Goal: Information Seeking & Learning: Learn about a topic

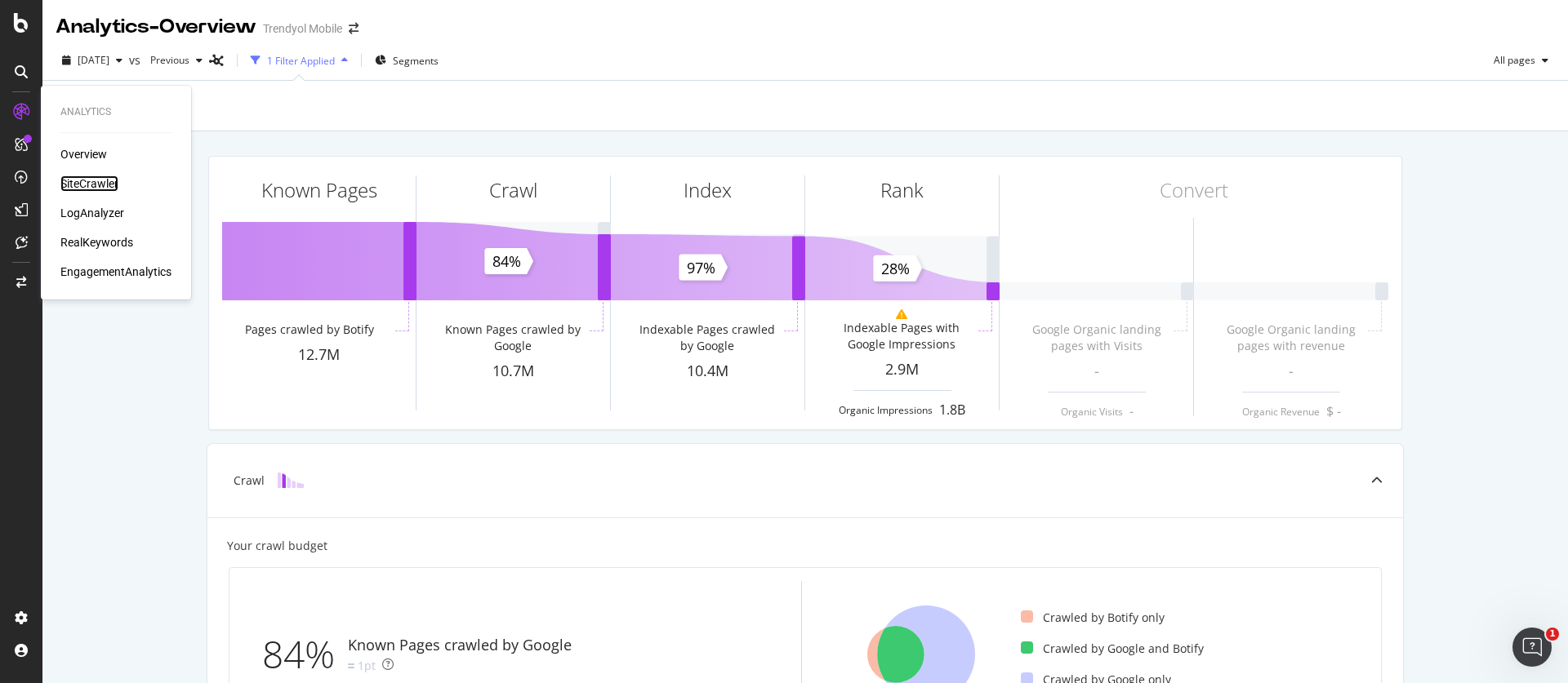
click at [77, 184] on div "SiteCrawler" at bounding box center [89, 183] width 58 height 16
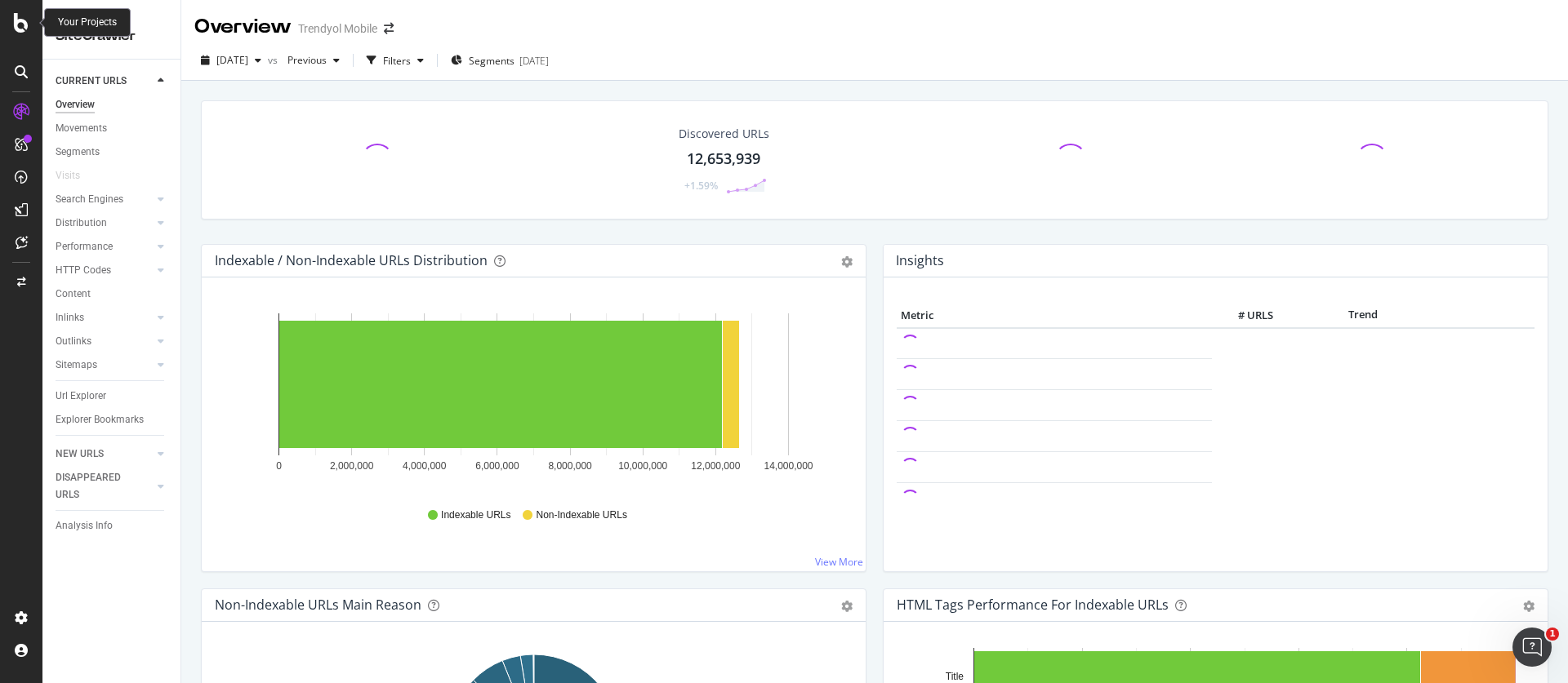
click at [29, 27] on div at bounding box center [21, 23] width 39 height 20
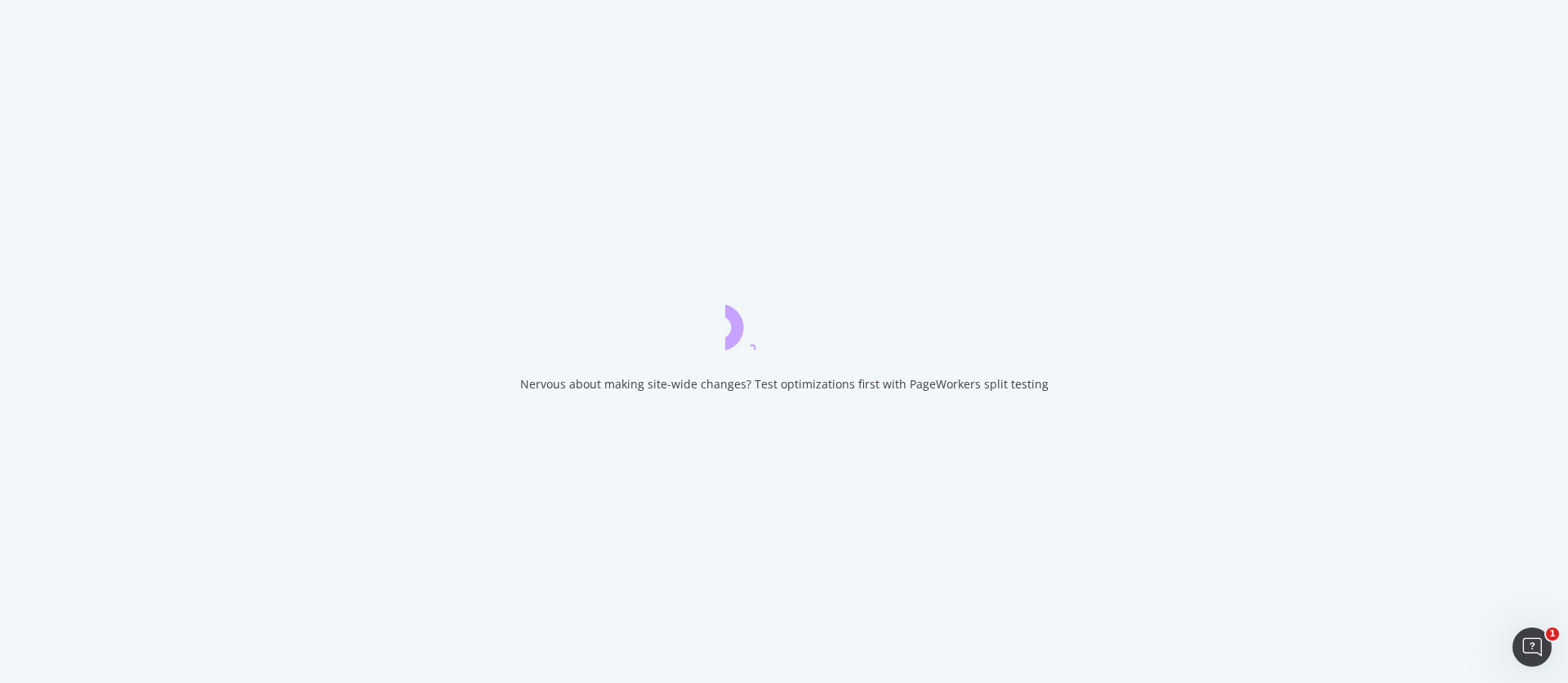
click at [29, 27] on div "Nervous about making site-wide changes? Test optimizations first with PageWorke…" at bounding box center [784, 341] width 1568 height 683
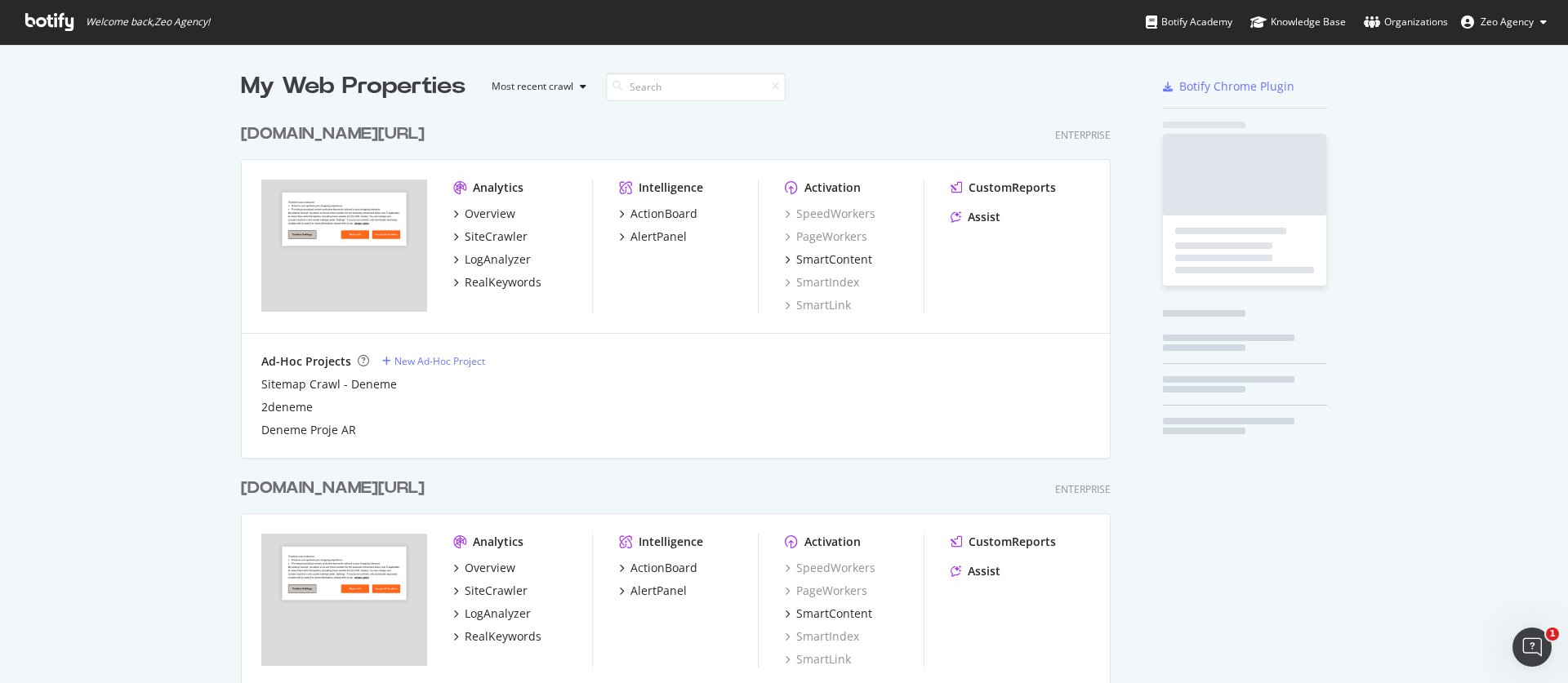
scroll to position [683, 1568]
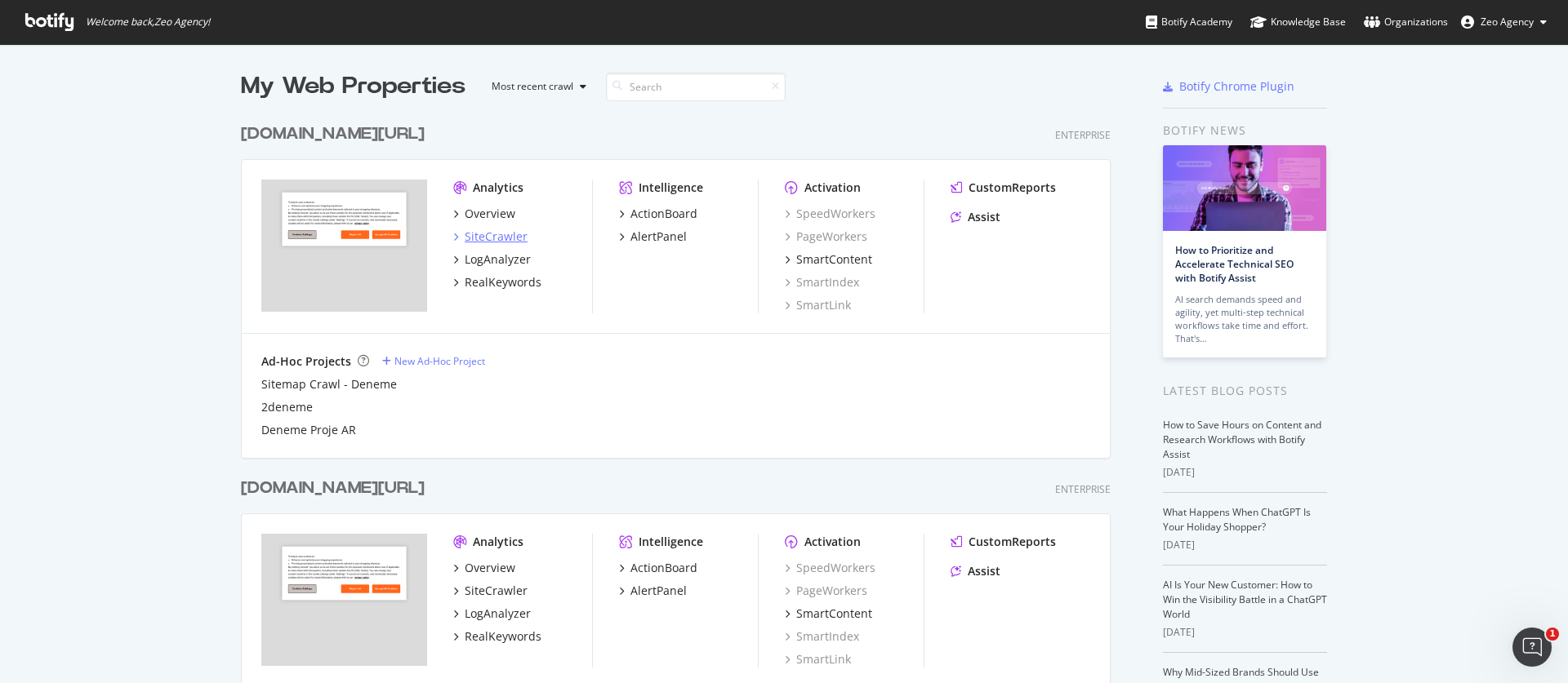
click at [503, 231] on div "SiteCrawler" at bounding box center [496, 237] width 63 height 16
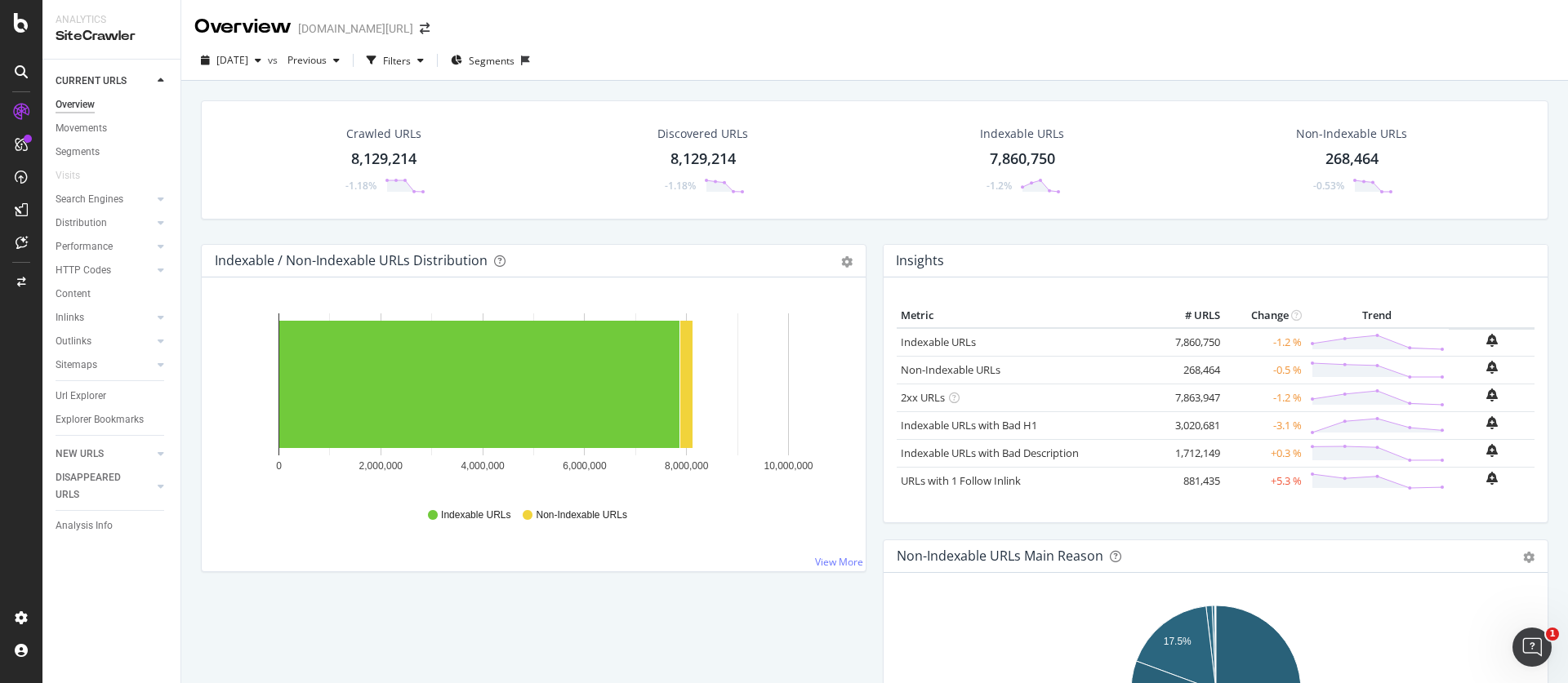
click at [997, 74] on div "[DATE] vs Previous Filters Segments" at bounding box center [874, 64] width 1386 height 32
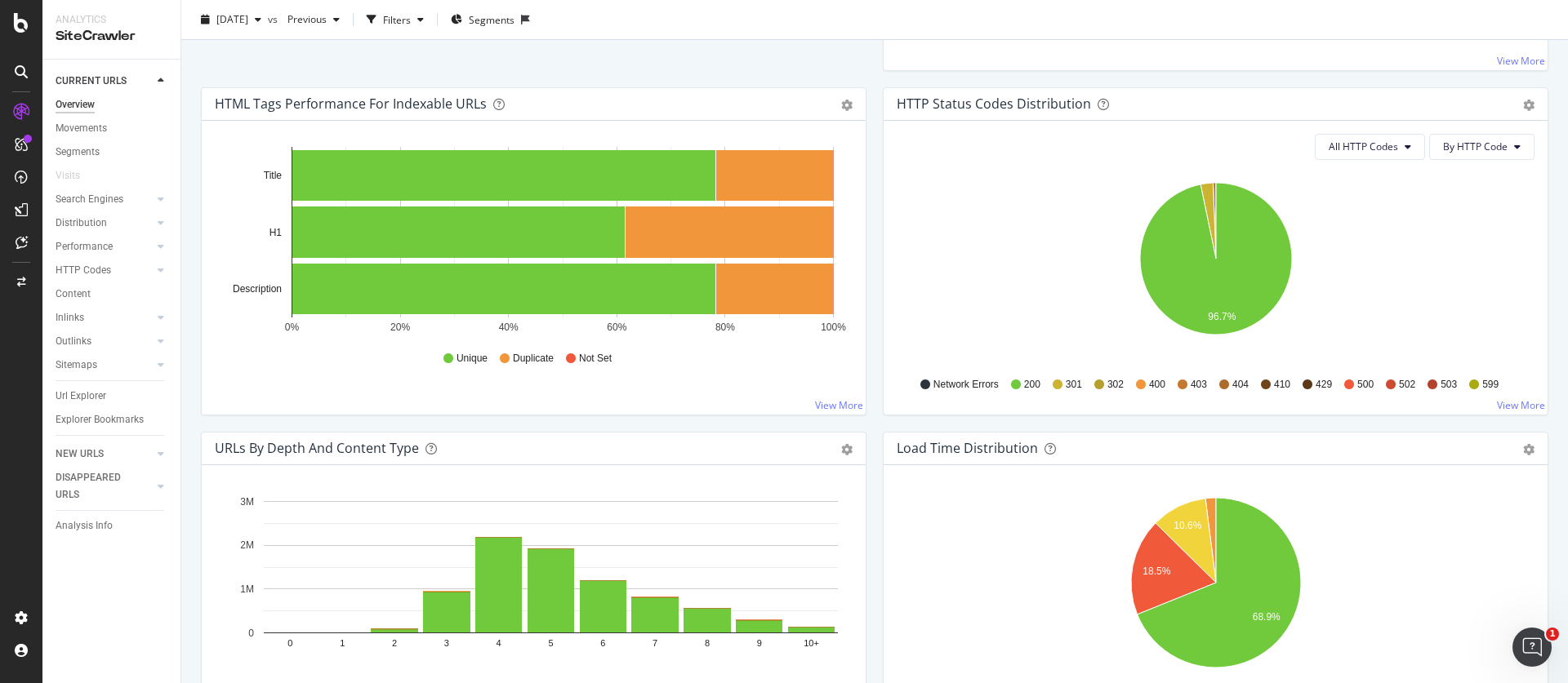
scroll to position [787, 0]
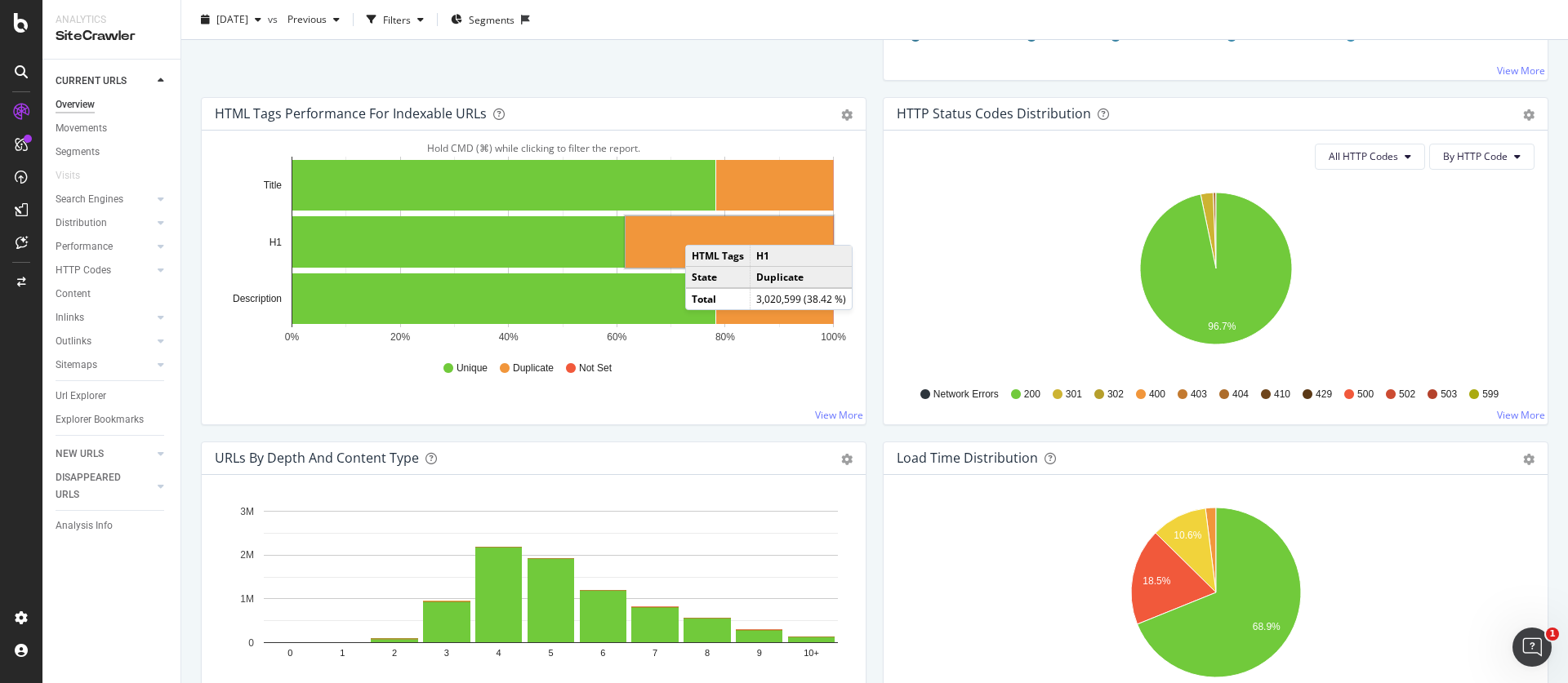
click at [701, 229] on rect "A chart." at bounding box center [729, 242] width 207 height 51
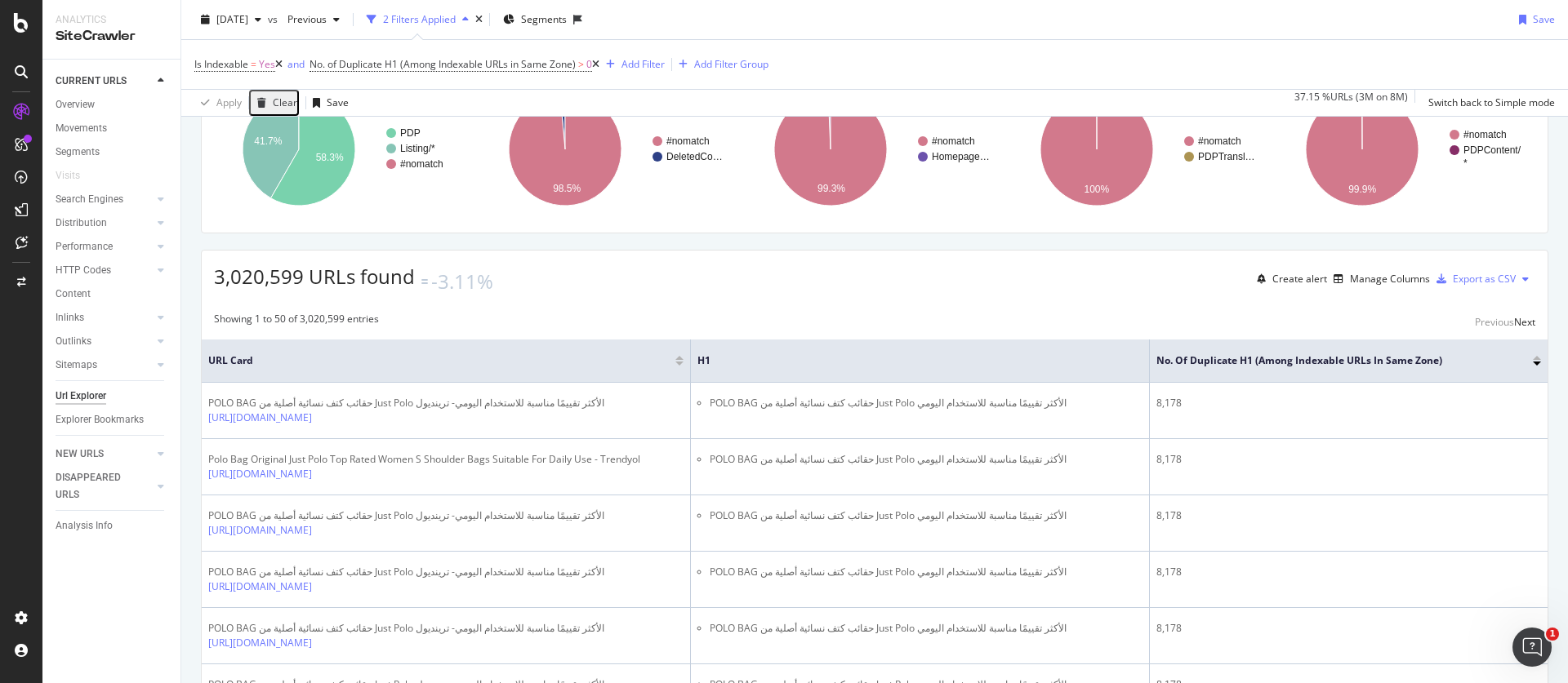
scroll to position [150, 0]
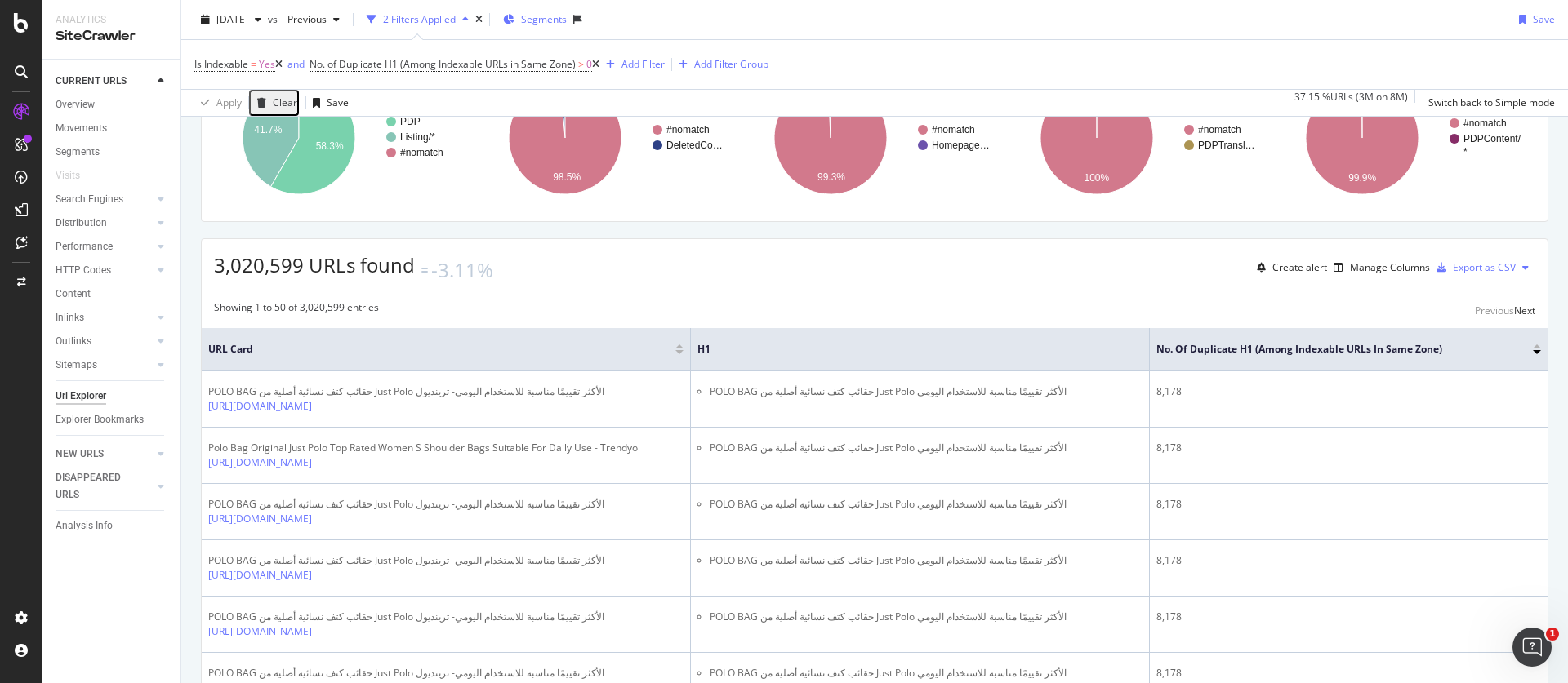
click at [566, 20] on span "Segments" at bounding box center [544, 19] width 46 height 14
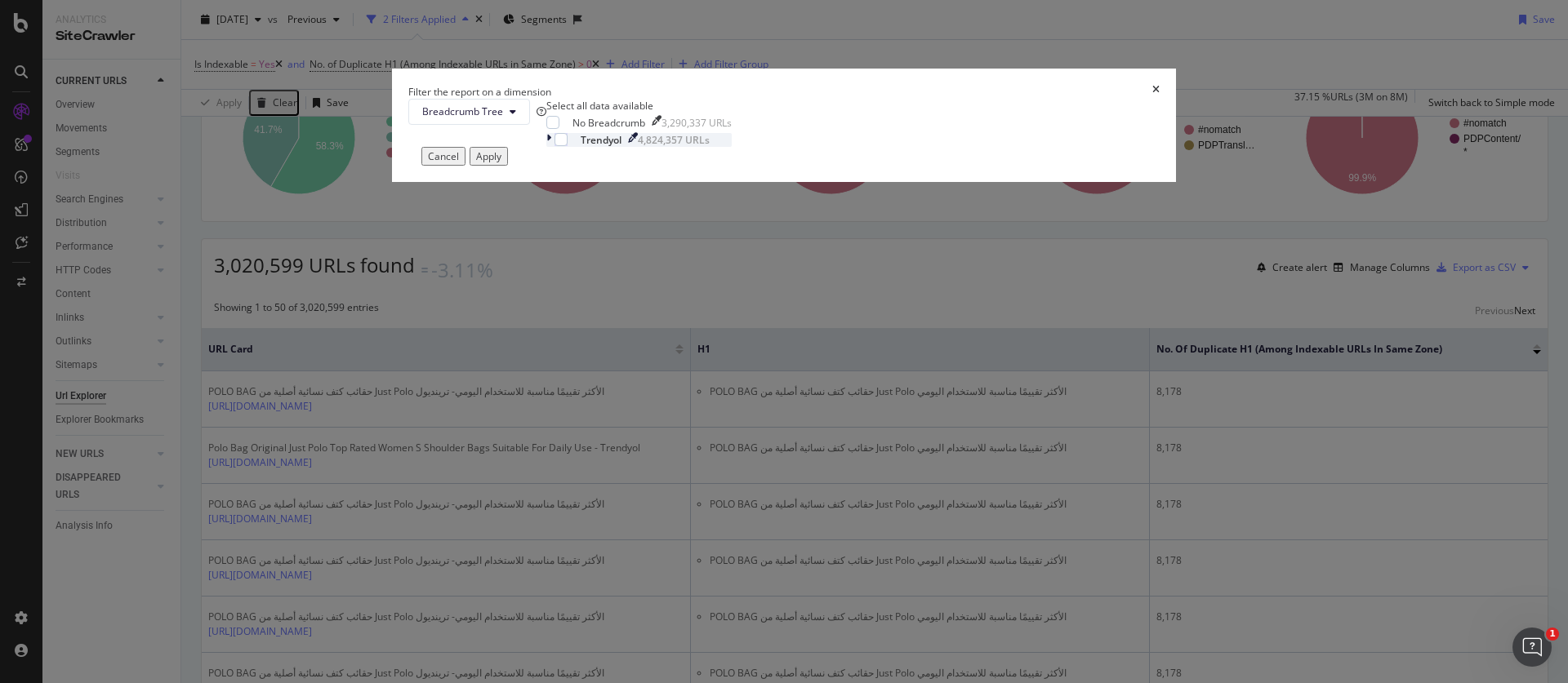
click at [555, 147] on div "modal" at bounding box center [550, 140] width 9 height 14
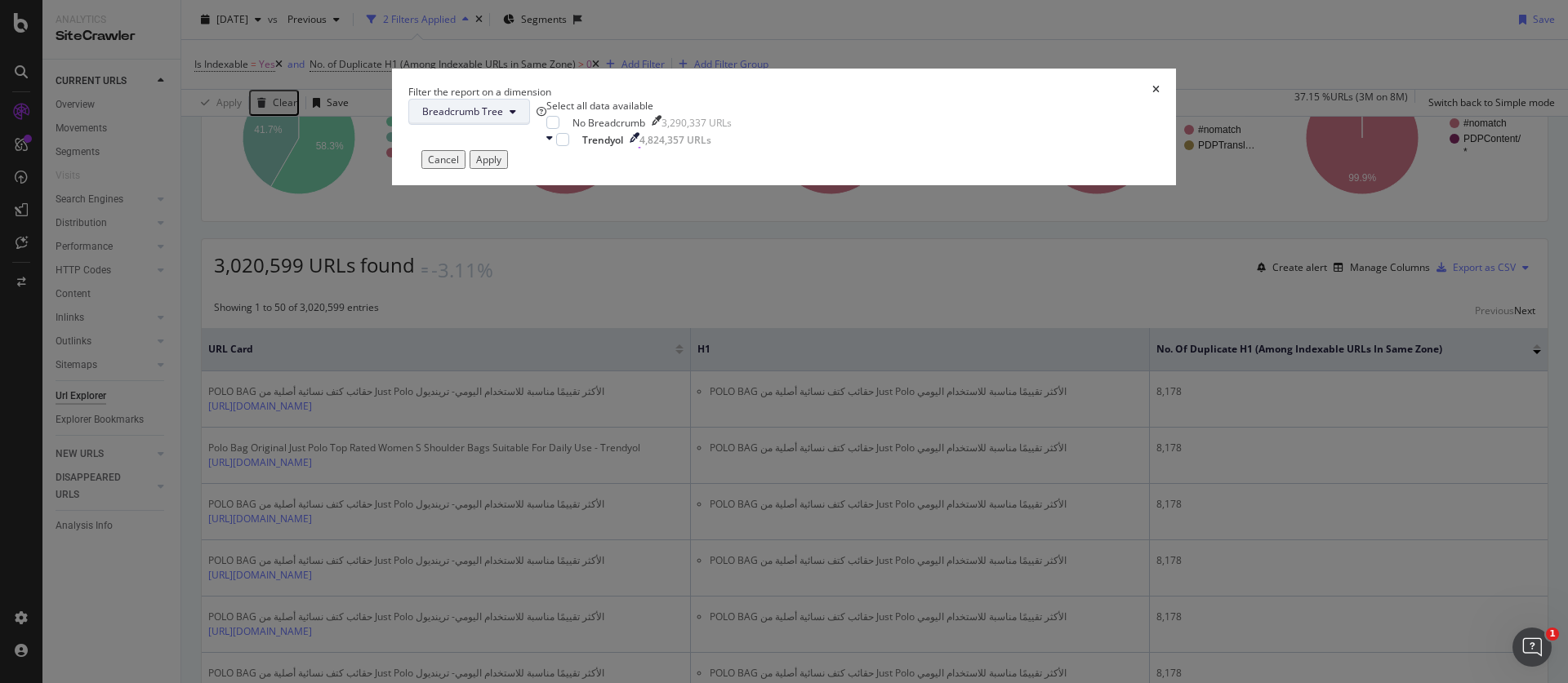
click at [503, 119] on span "Breadcrumb Tree" at bounding box center [462, 111] width 81 height 14
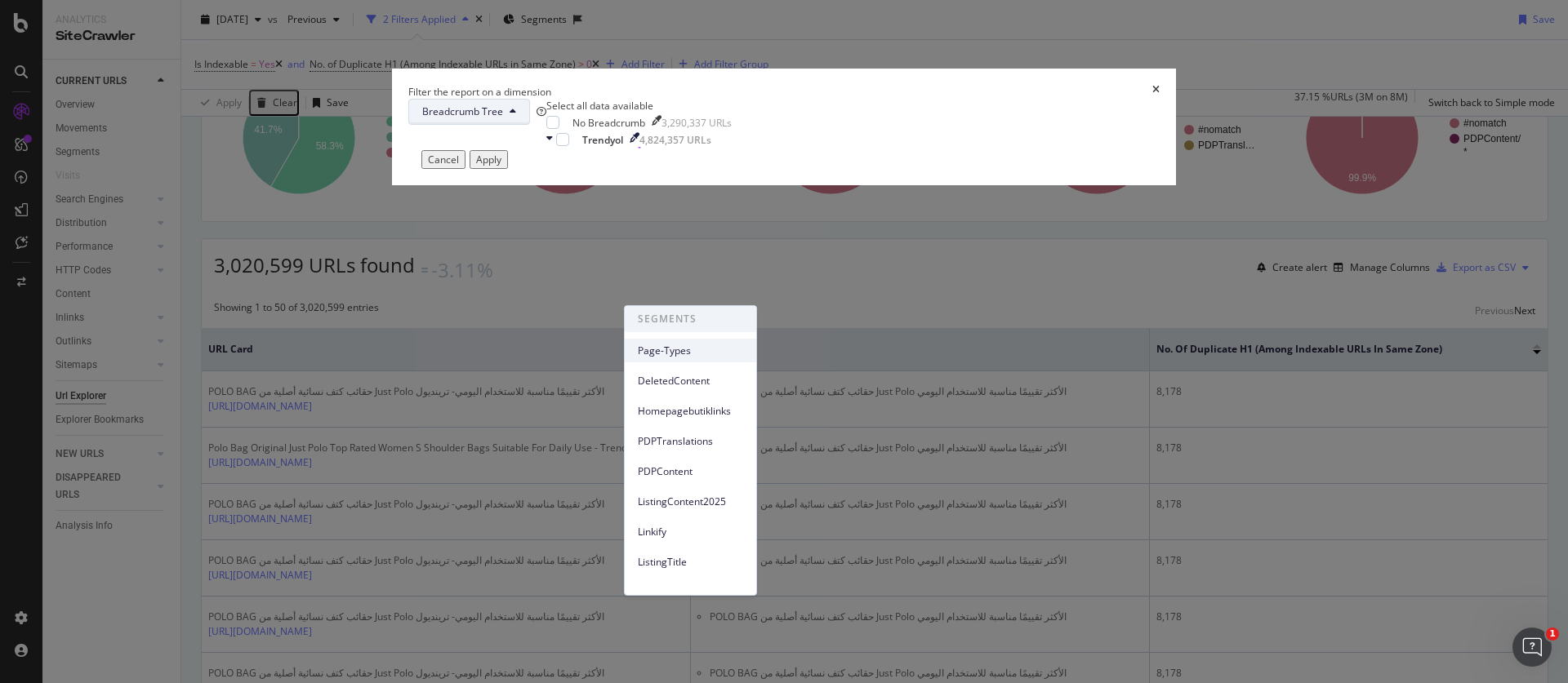
click at [706, 354] on span "Page-Types" at bounding box center [690, 351] width 105 height 14
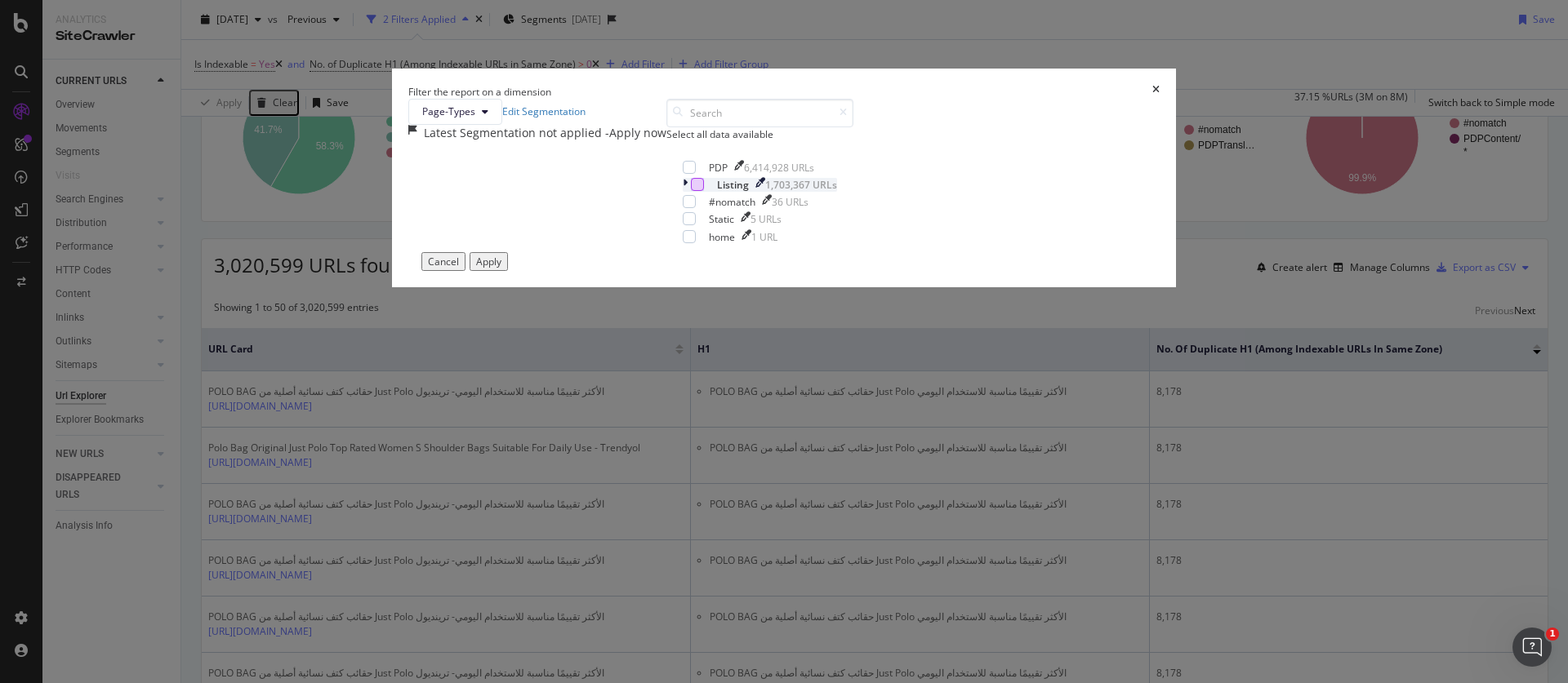
click at [691, 191] on div "modal" at bounding box center [698, 184] width 13 height 13
click at [502, 269] on div "Apply" at bounding box center [488, 261] width 26 height 14
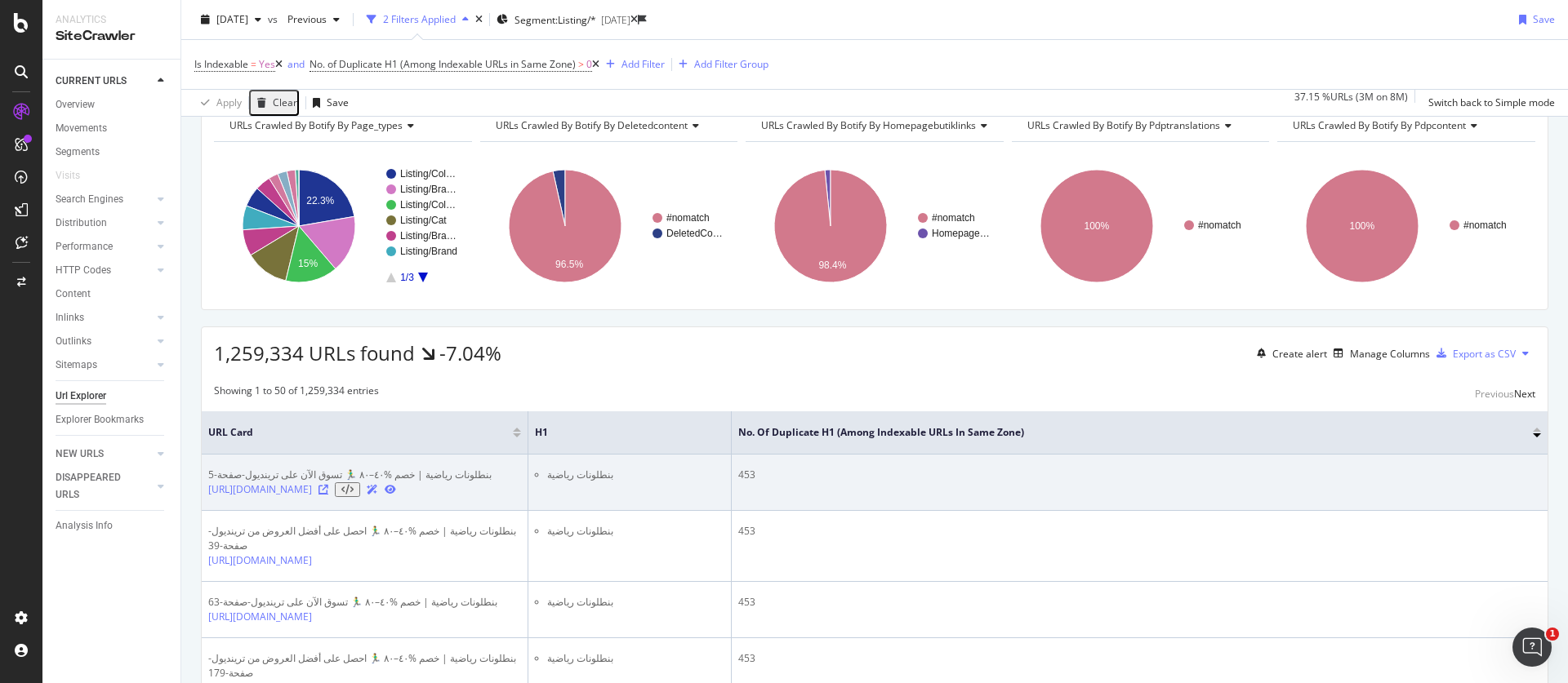
scroll to position [26, 0]
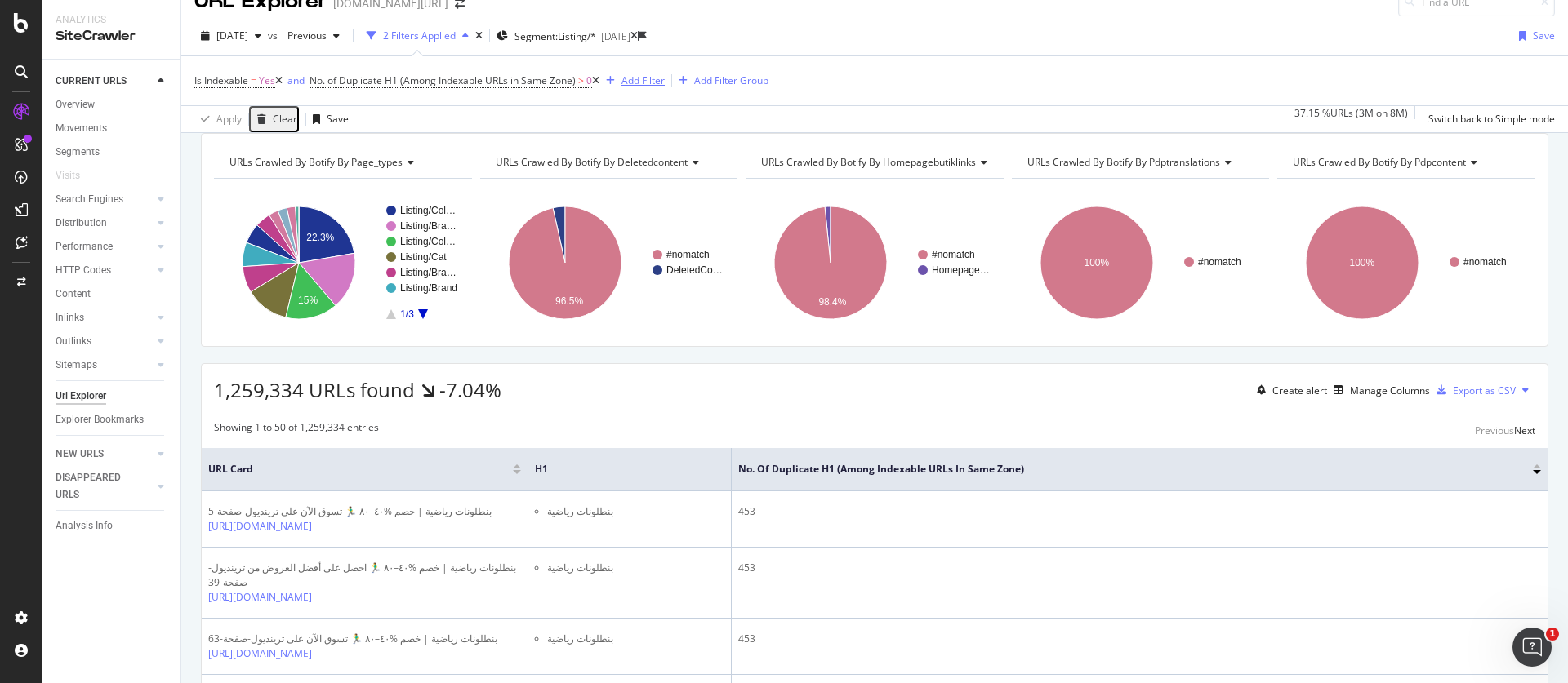
click at [647, 85] on div "Add Filter" at bounding box center [643, 80] width 44 height 14
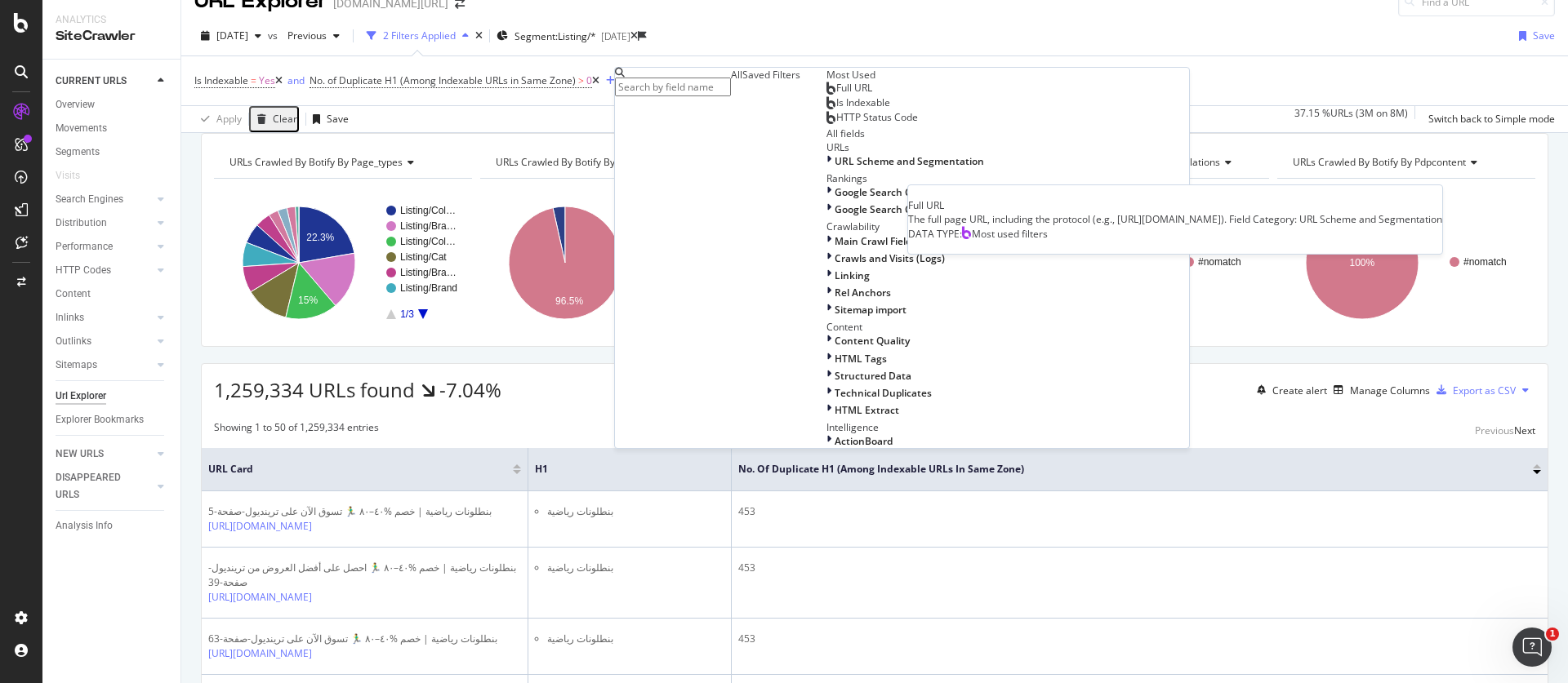
click at [836, 95] on span "Full URL" at bounding box center [854, 87] width 36 height 14
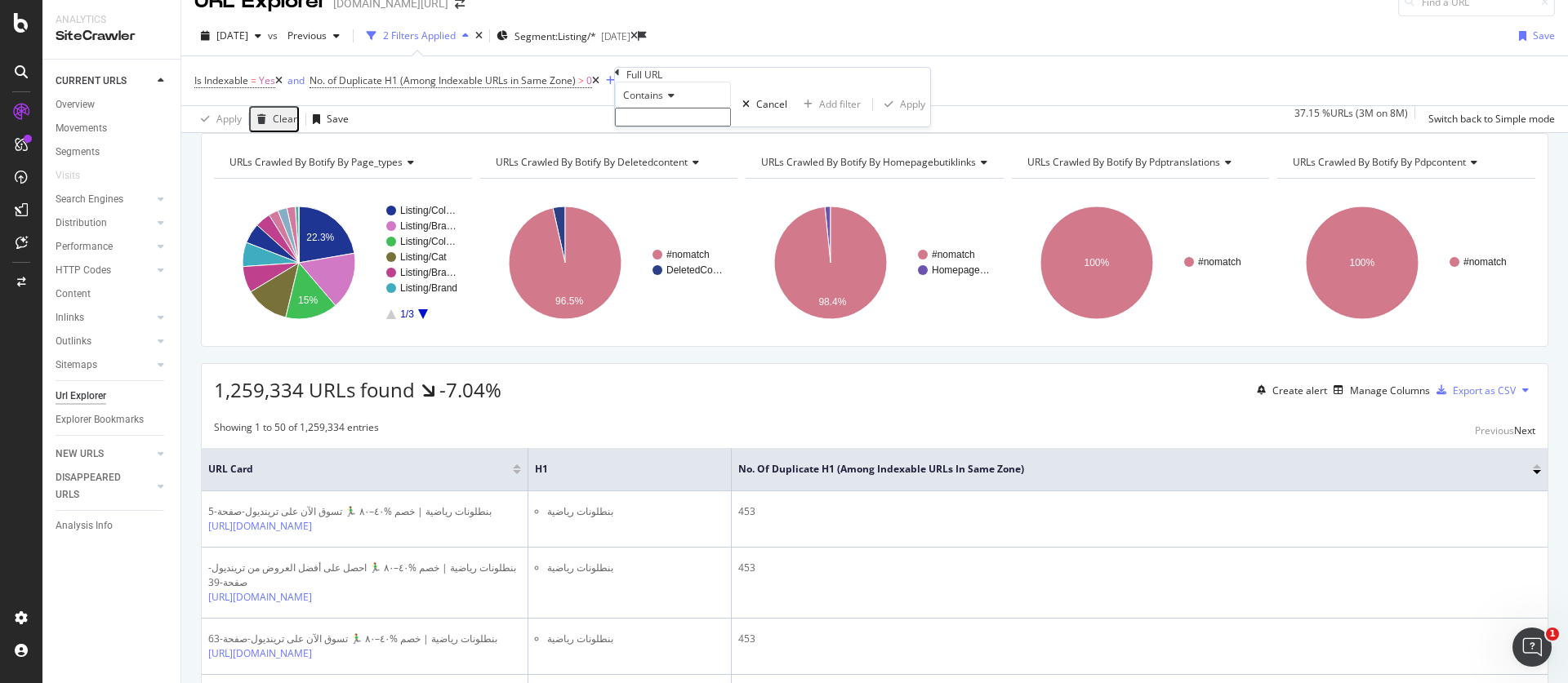
click at [661, 102] on span "Contains" at bounding box center [643, 95] width 40 height 14
click at [677, 244] on span "Doesn't contain" at bounding box center [655, 237] width 71 height 14
click at [647, 126] on input "text" at bounding box center [673, 117] width 116 height 19
type input "pi="
click at [900, 116] on div "Apply" at bounding box center [912, 108] width 26 height 14
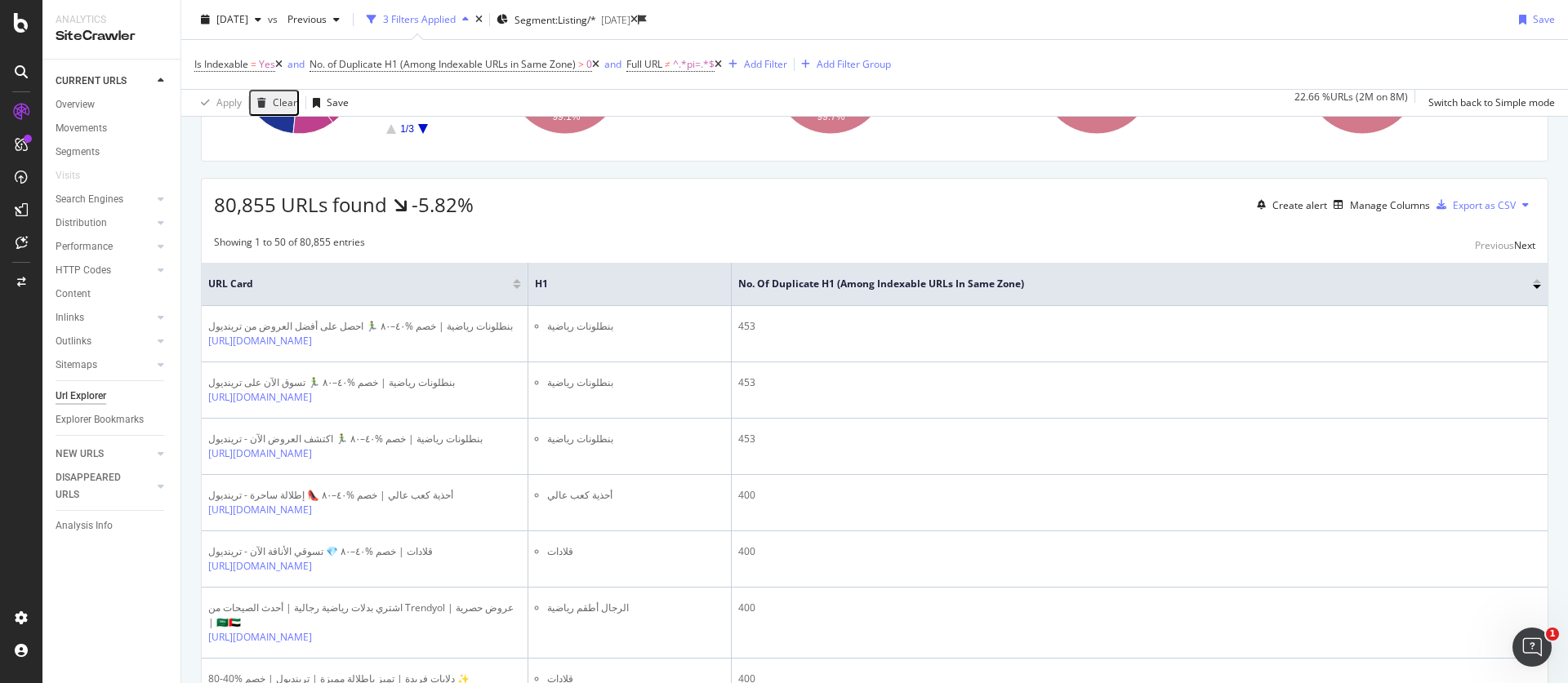
scroll to position [218, 0]
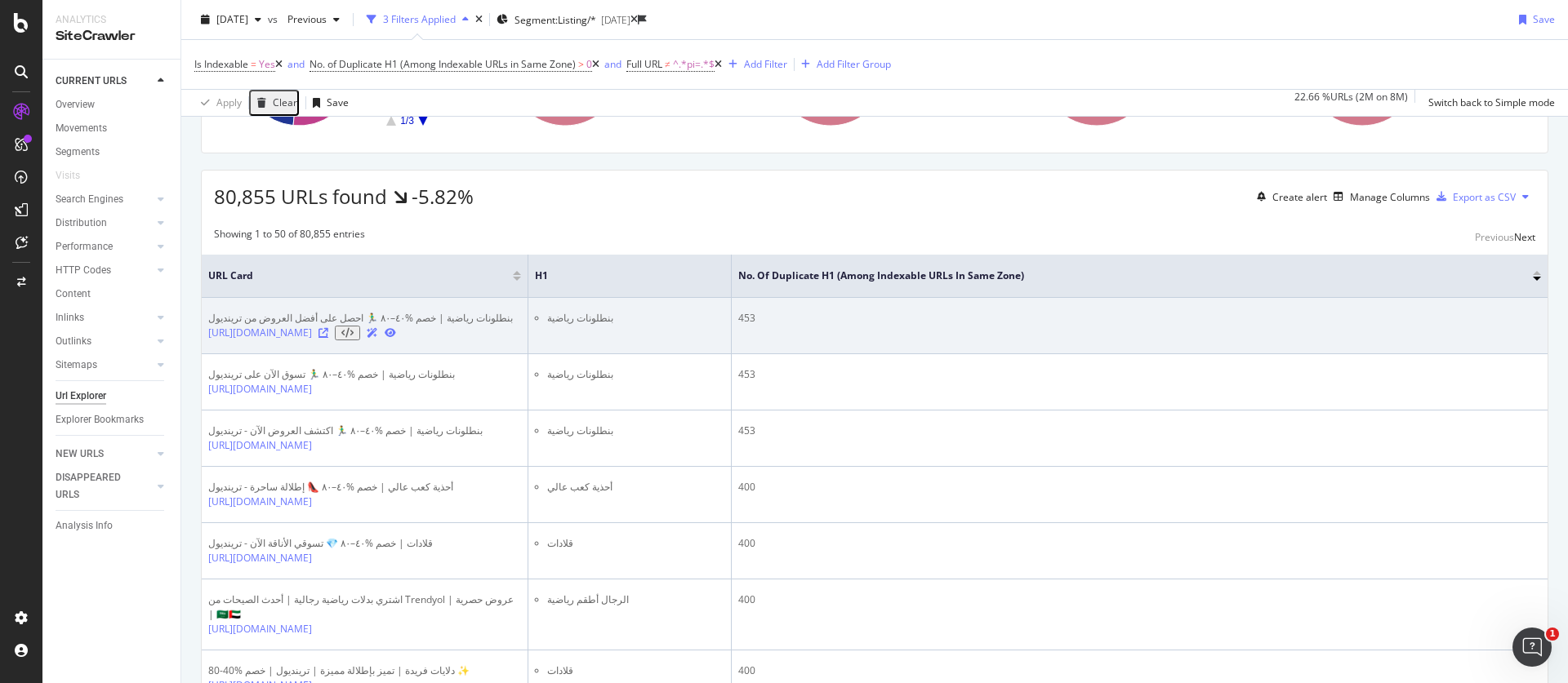
click at [328, 338] on icon at bounding box center [323, 332] width 10 height 9
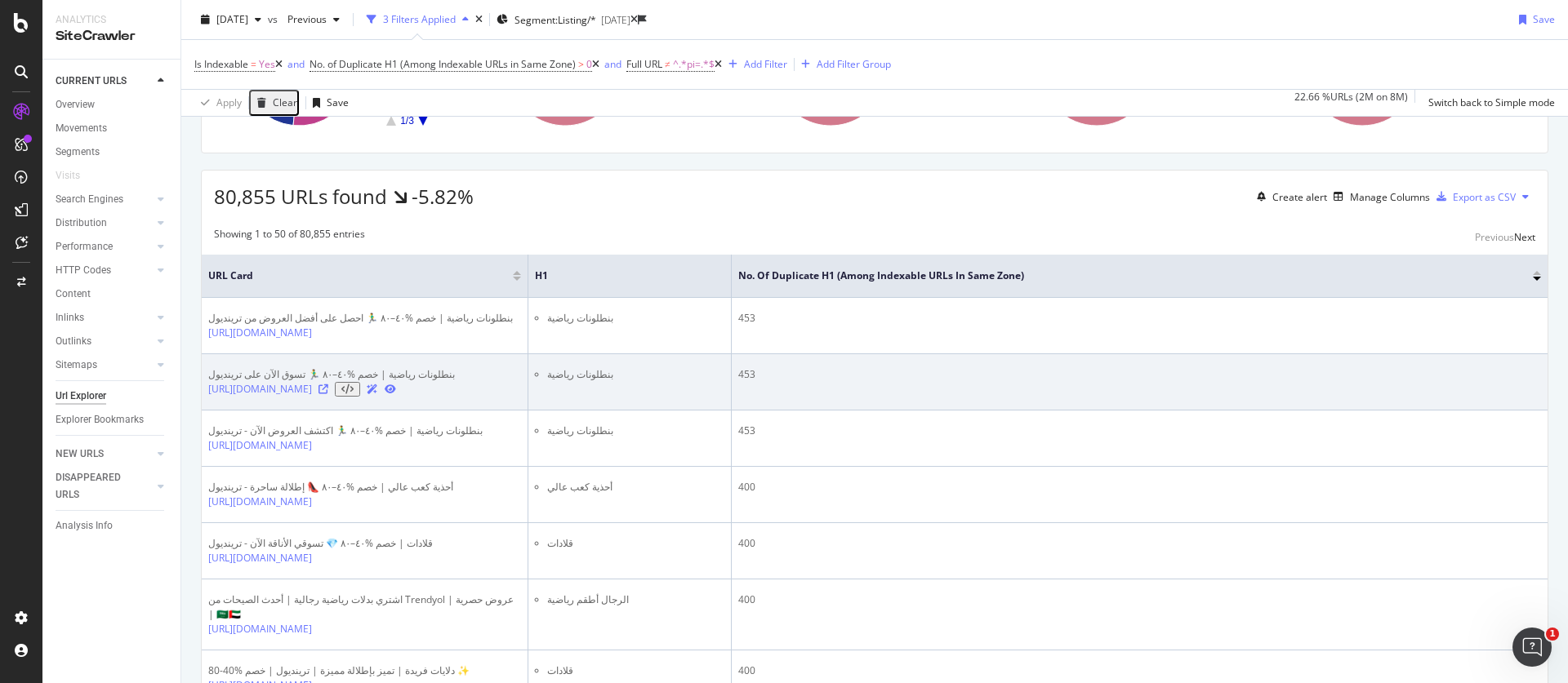
click at [396, 397] on div at bounding box center [357, 389] width 78 height 14
click at [328, 394] on icon at bounding box center [323, 389] width 10 height 9
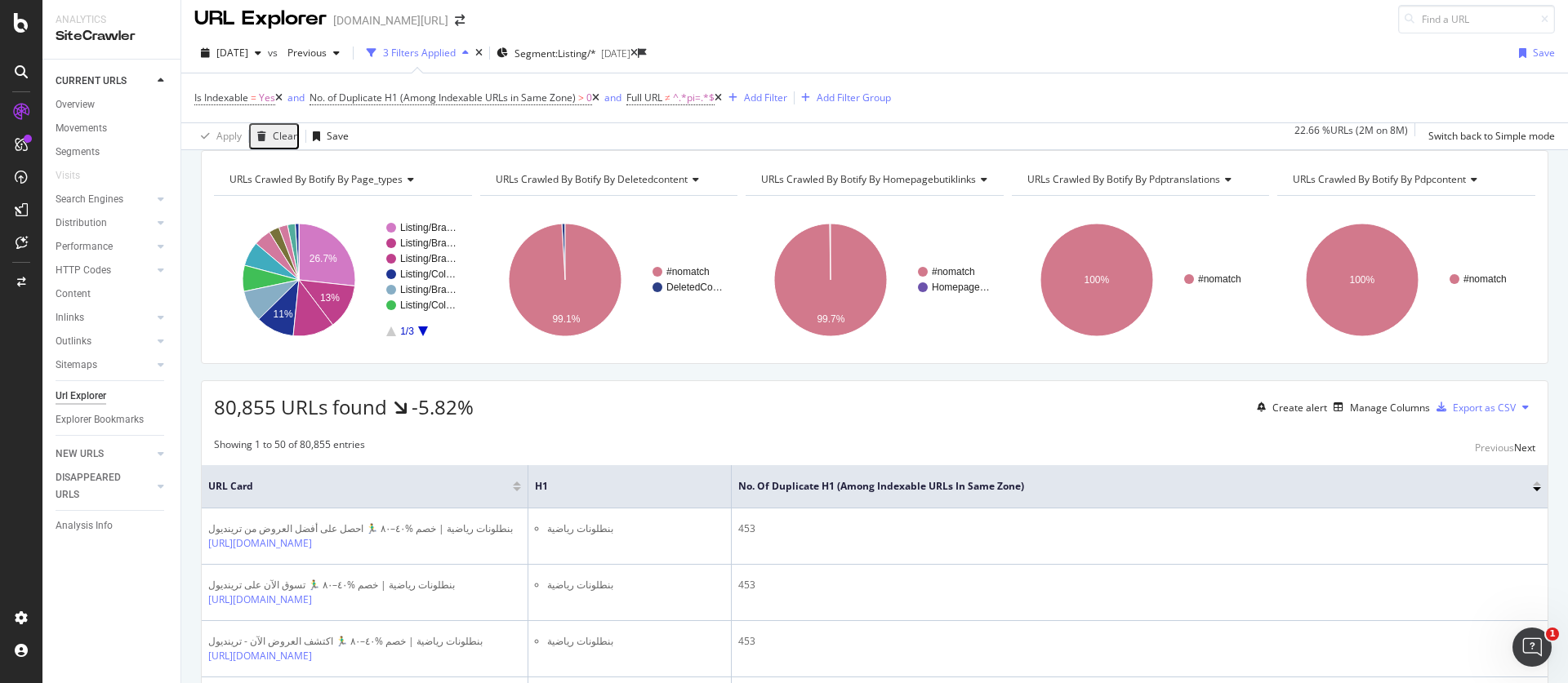
scroll to position [0, 0]
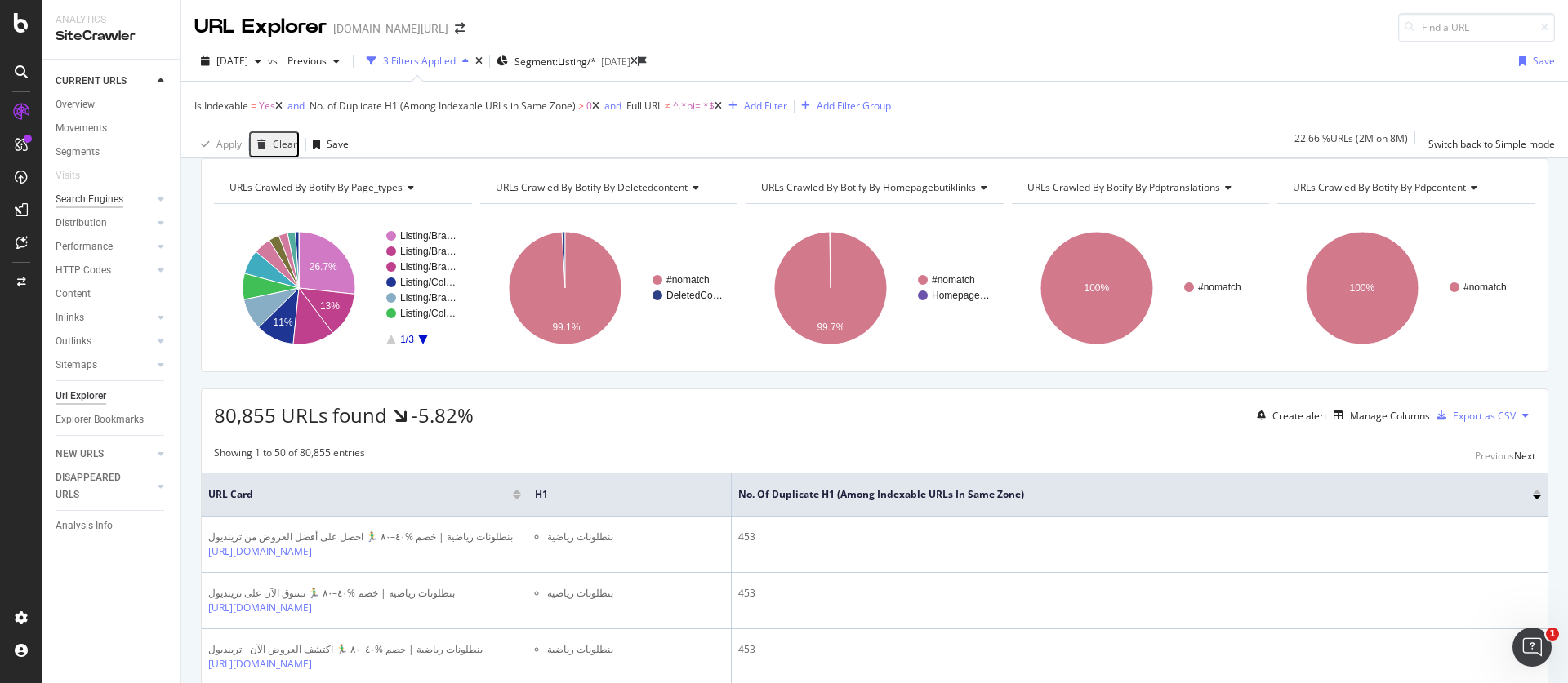
click at [93, 199] on div "Search Engines" at bounding box center [88, 199] width 67 height 17
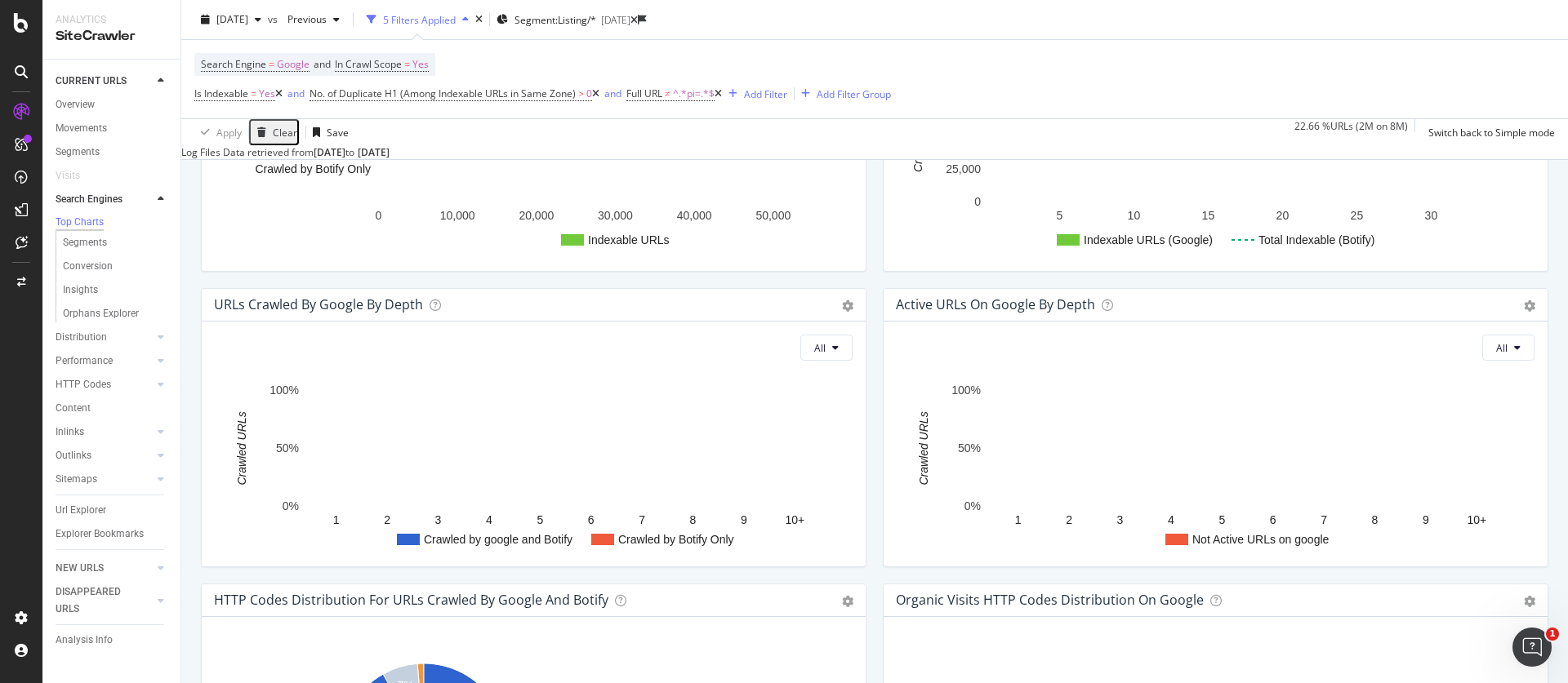
scroll to position [636, 0]
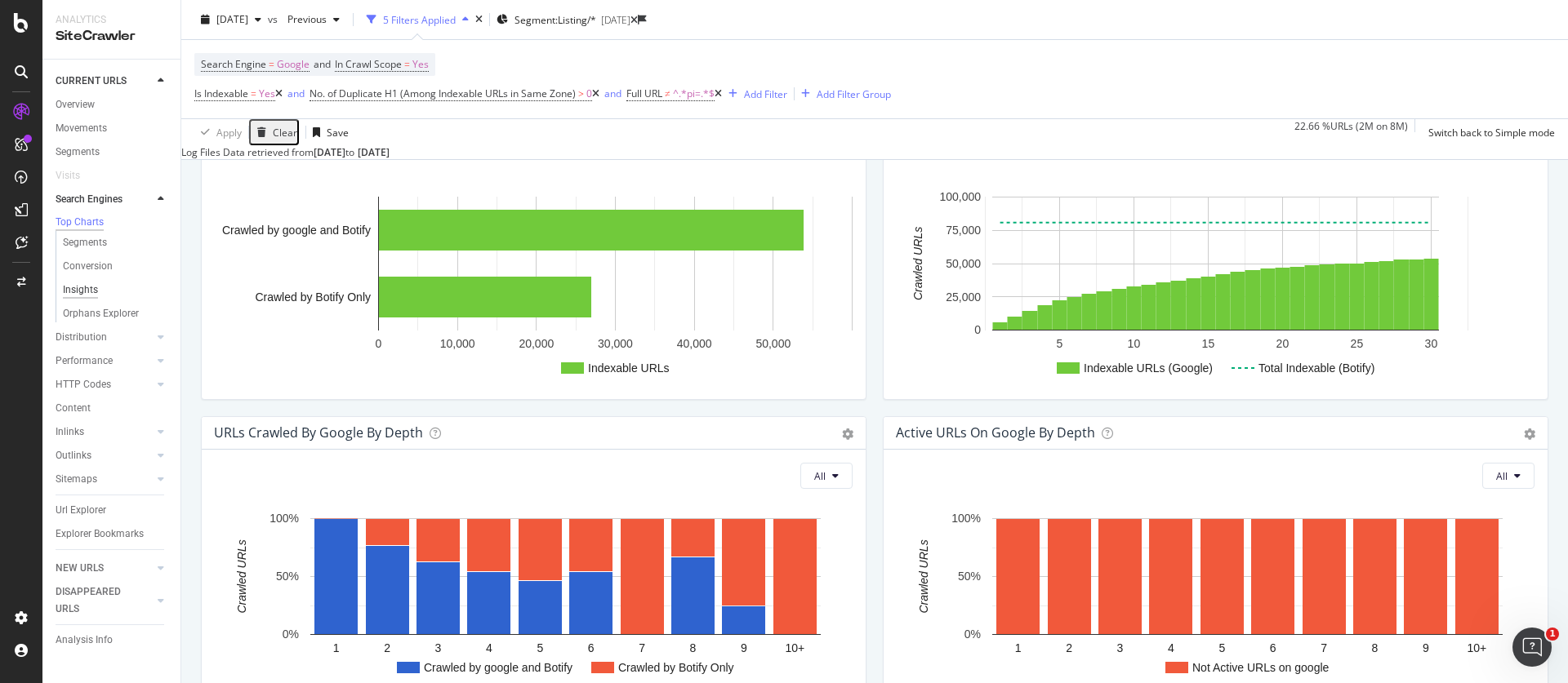
click at [93, 290] on div "Insights" at bounding box center [80, 290] width 35 height 17
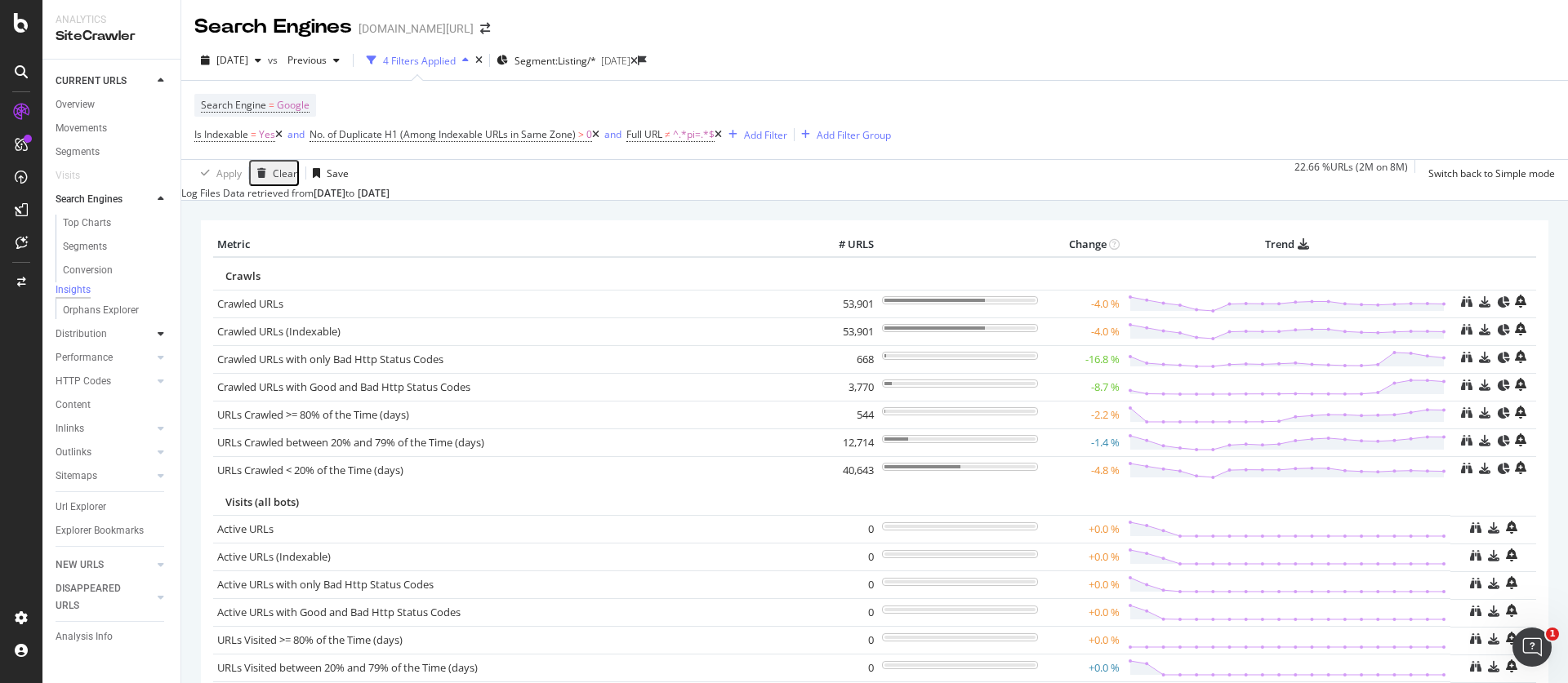
click at [154, 339] on div at bounding box center [161, 333] width 16 height 16
click at [90, 249] on div "Top Charts" at bounding box center [86, 247] width 48 height 17
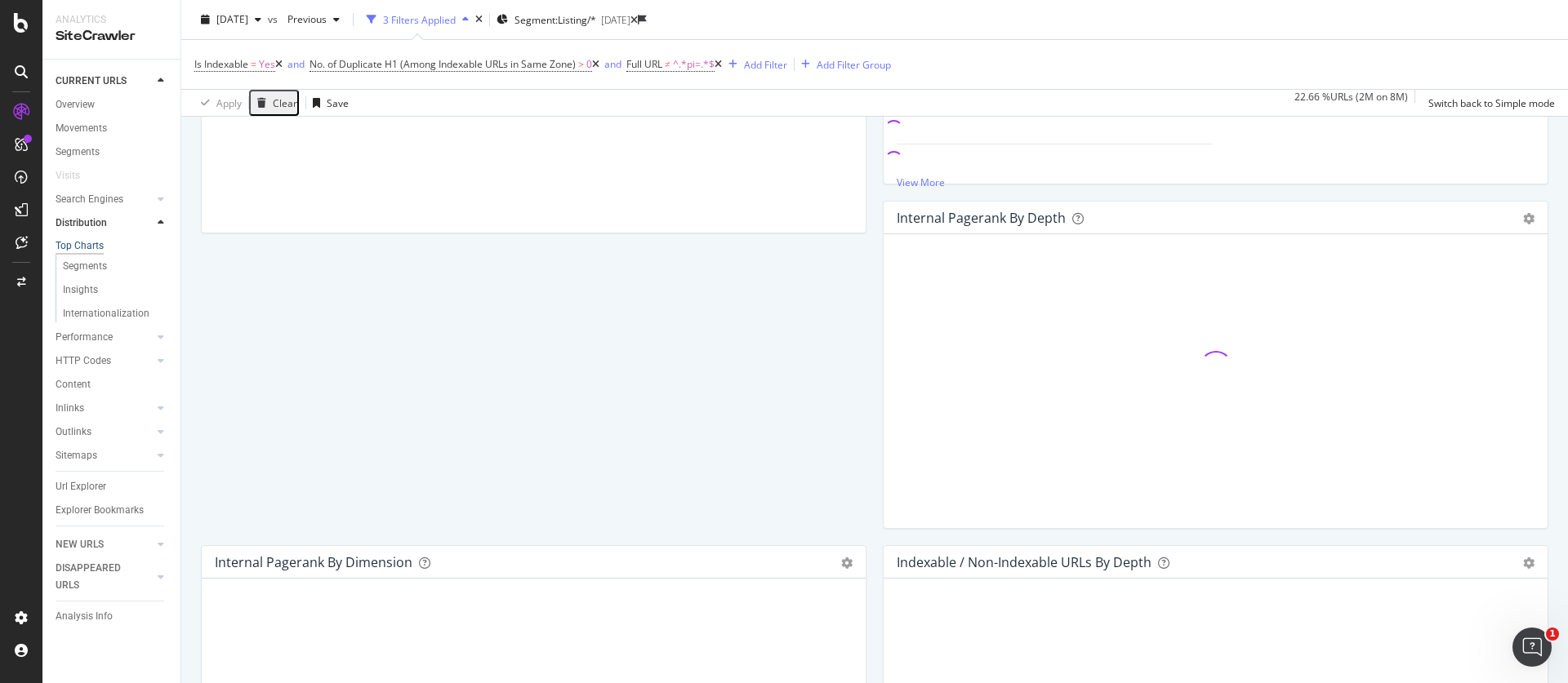
scroll to position [27, 0]
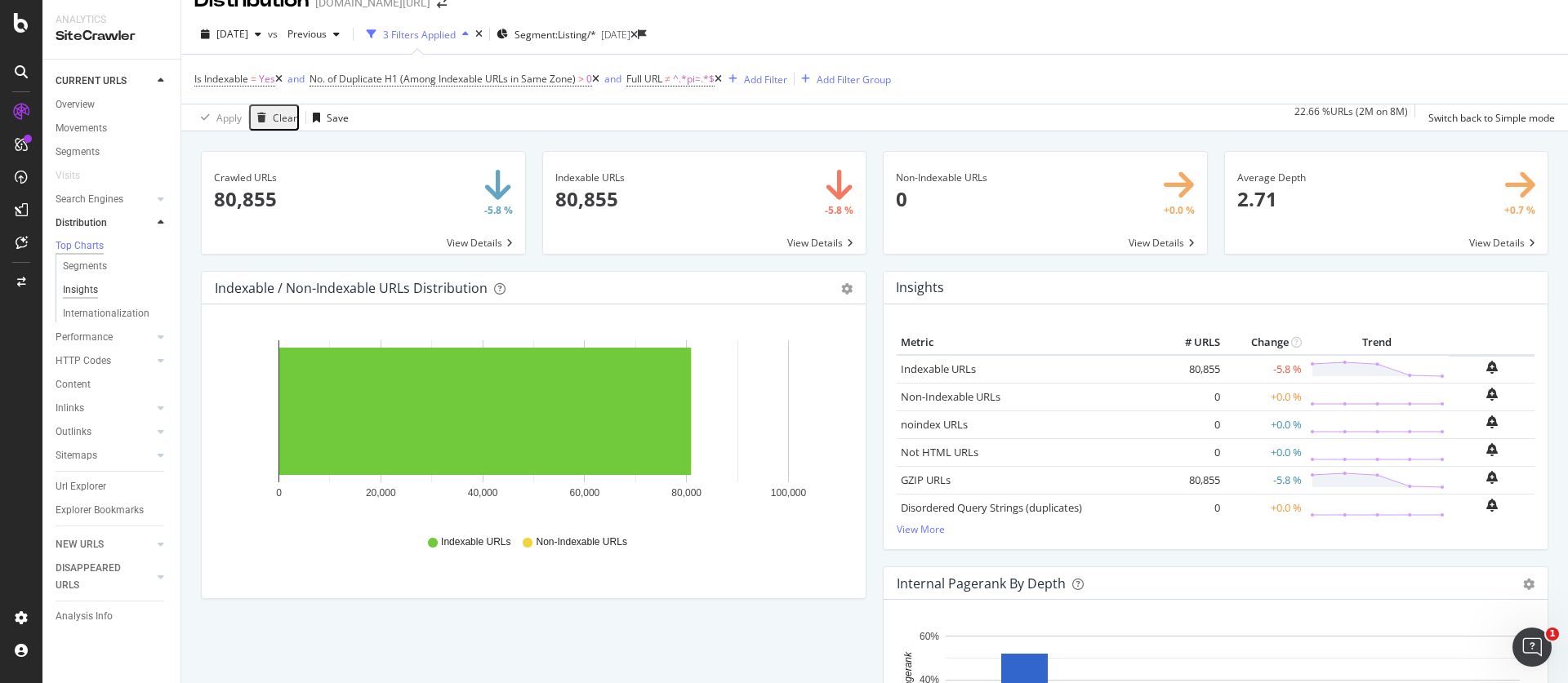
click at [92, 296] on div "Insights" at bounding box center [80, 290] width 35 height 17
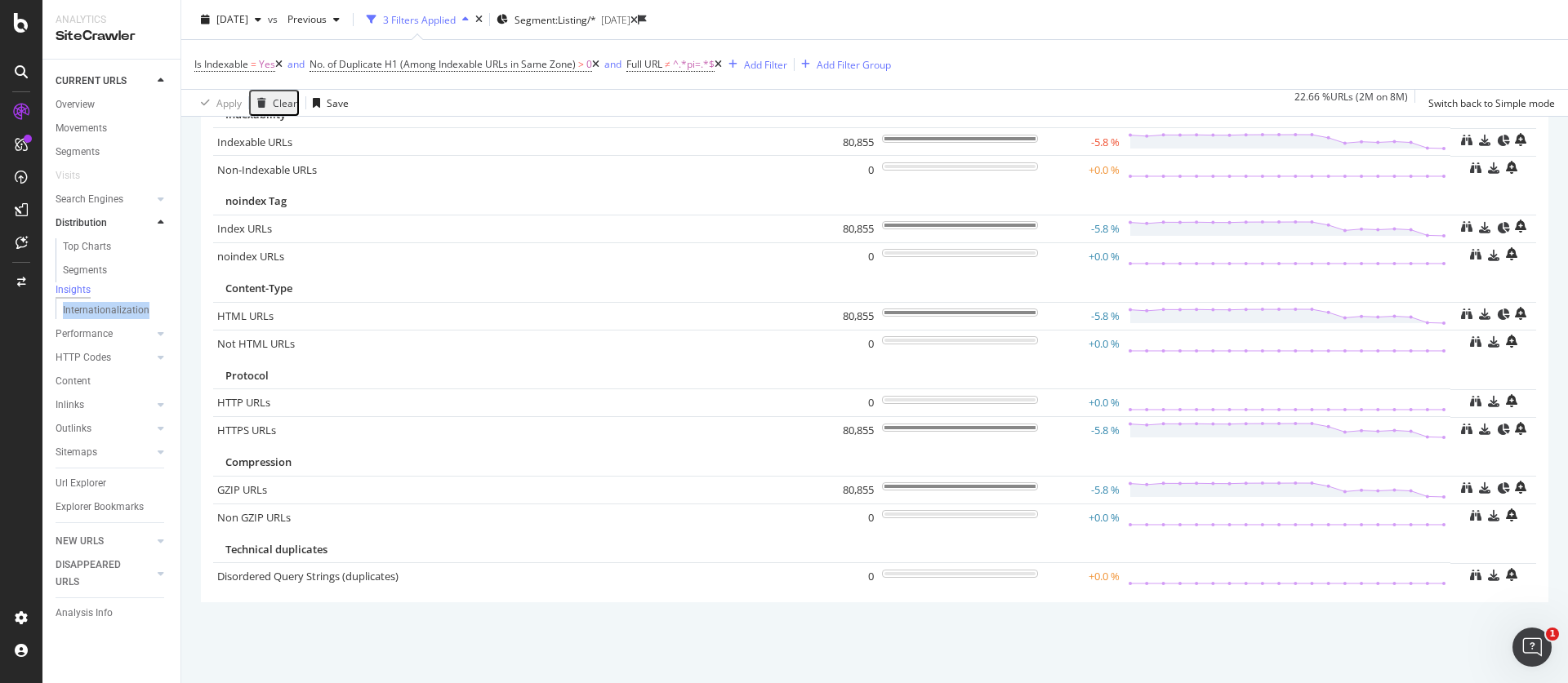
scroll to position [152, 0]
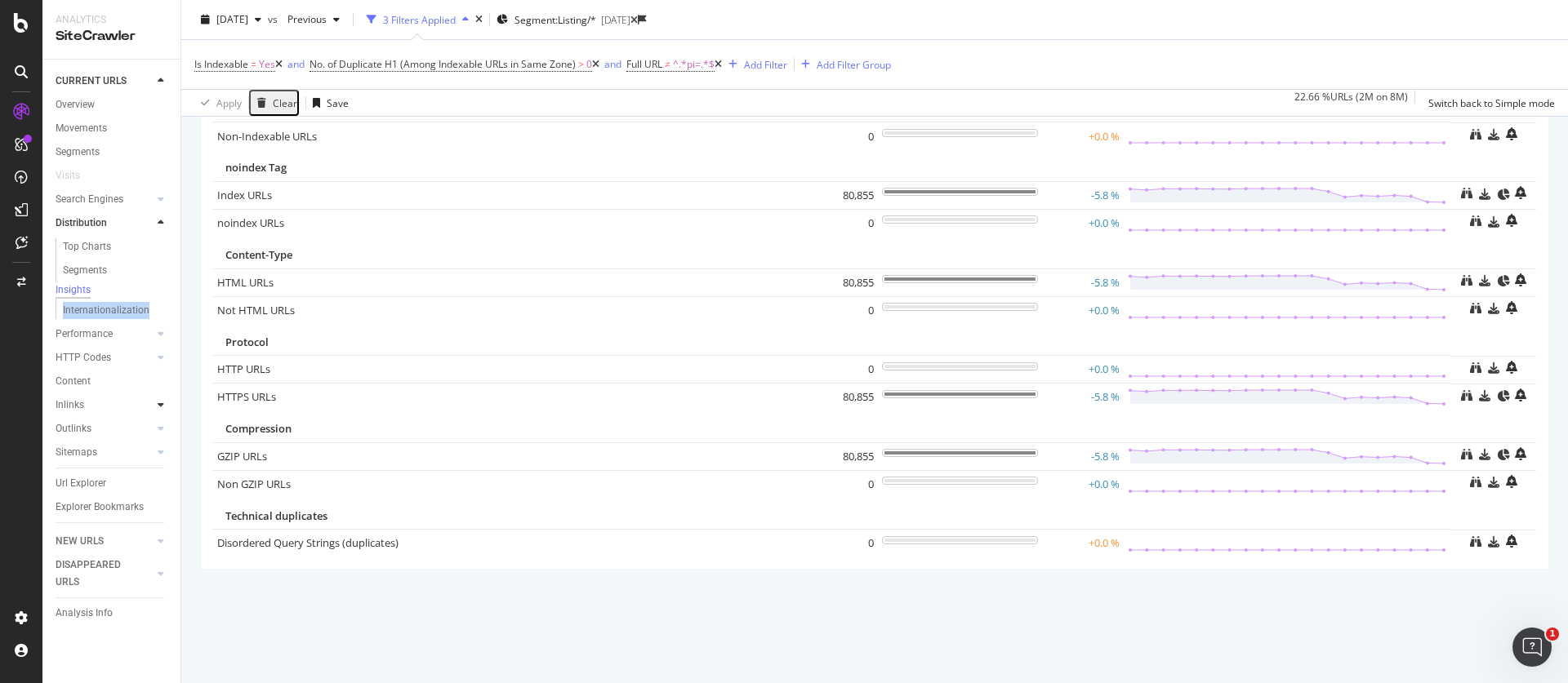
click at [163, 409] on icon at bounding box center [161, 405] width 7 height 9
click at [93, 392] on div "Insights" at bounding box center [80, 389] width 35 height 17
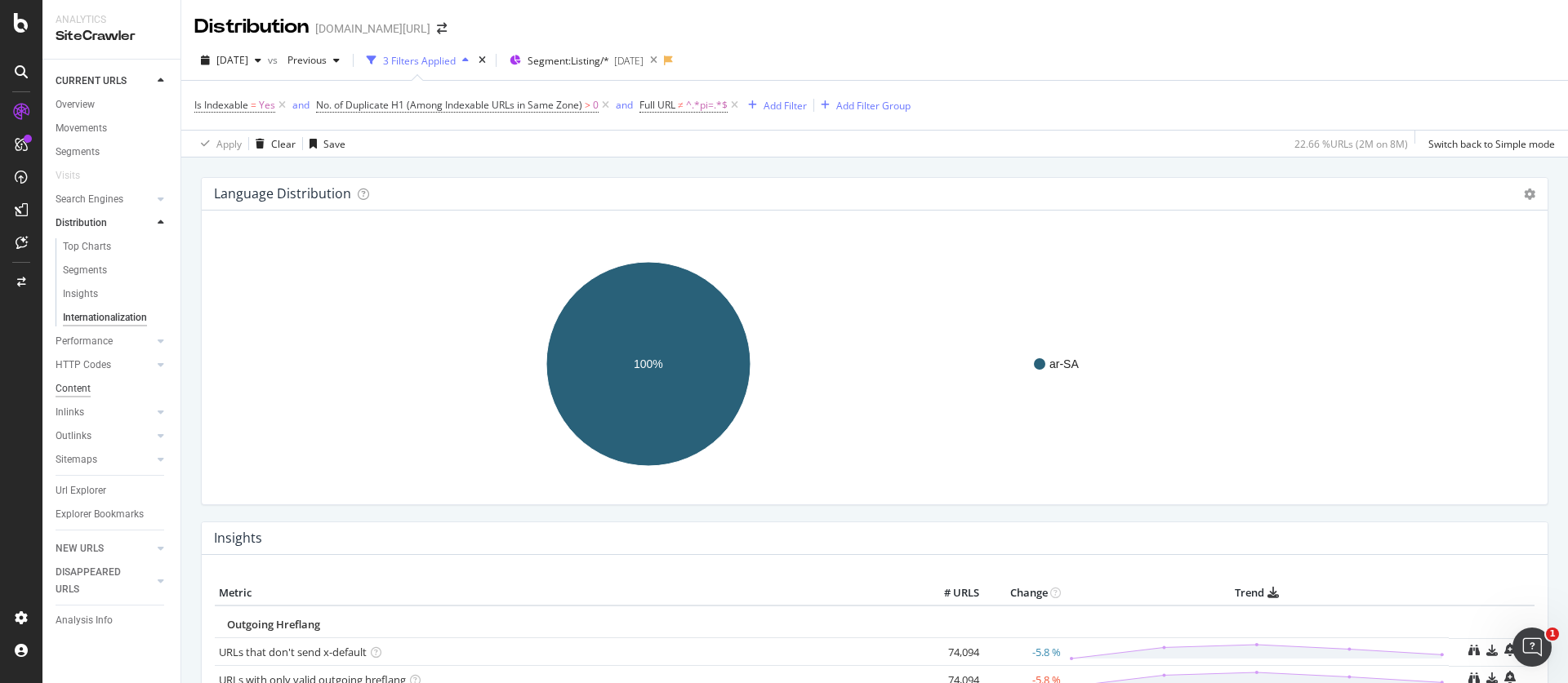
click at [83, 386] on div "Content" at bounding box center [72, 389] width 35 height 17
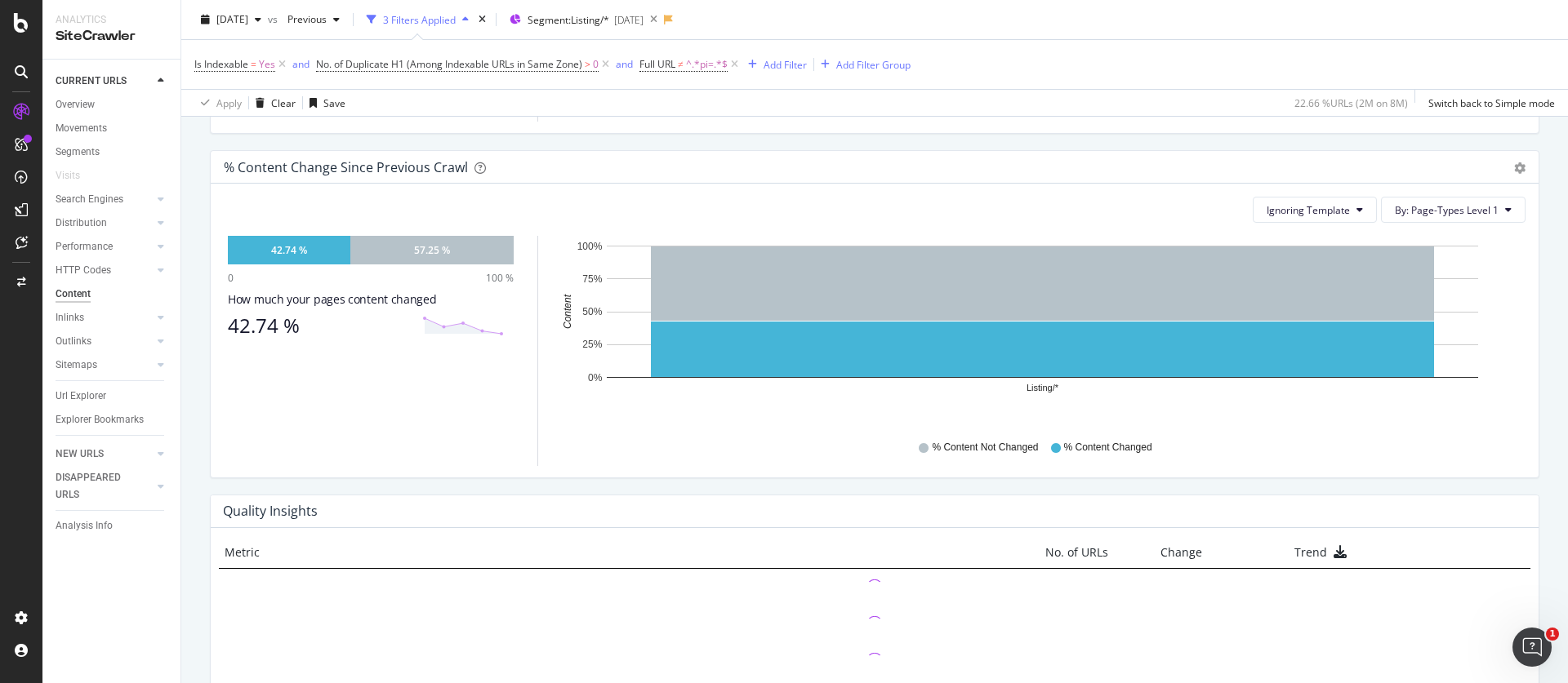
scroll to position [987, 0]
